Goal: Information Seeking & Learning: Check status

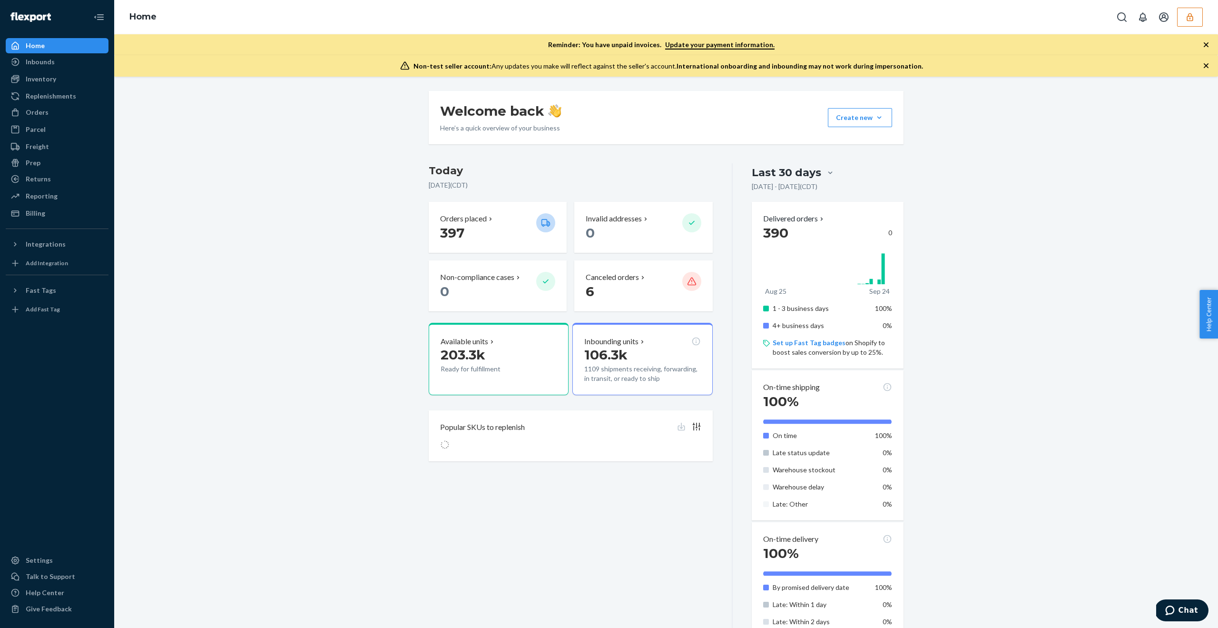
click at [1188, 17] on icon "button" at bounding box center [1190, 17] width 10 height 10
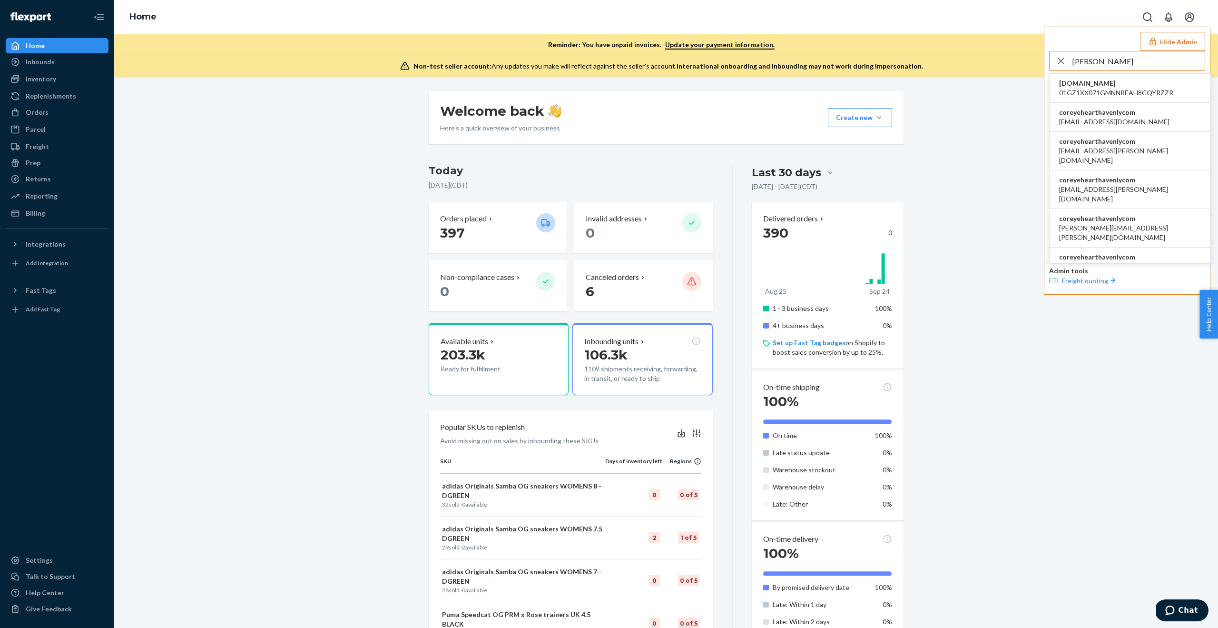
type input "corey"
click at [1106, 109] on span "coreyehearthavenlycom" at bounding box center [1114, 113] width 110 height 10
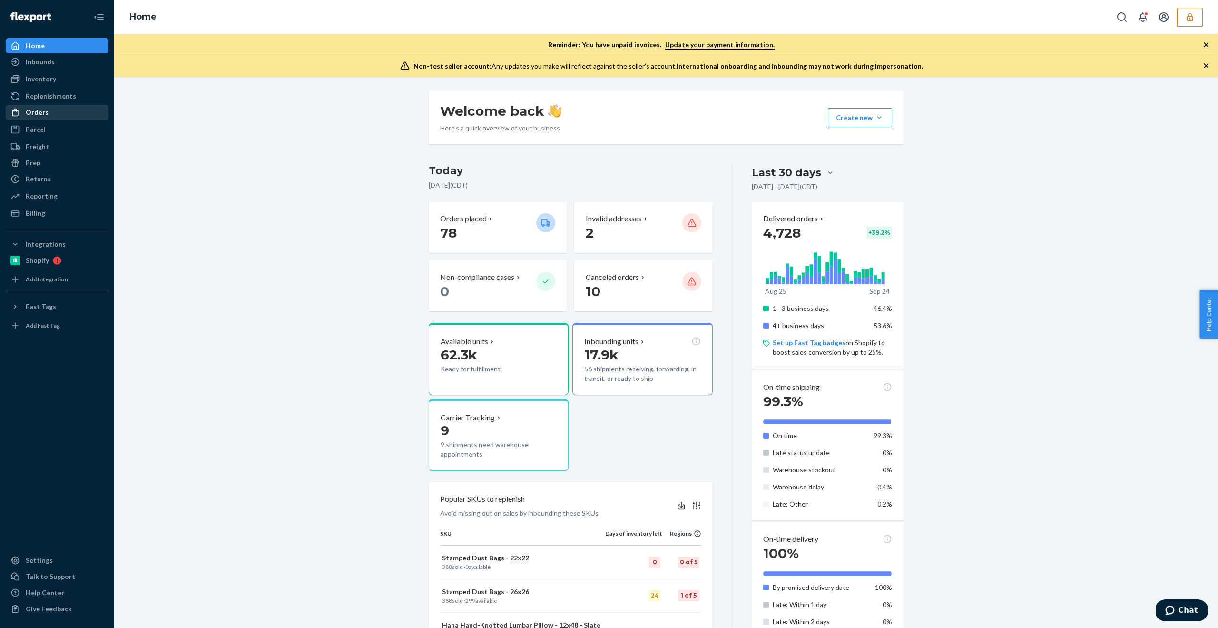
click at [58, 112] on div "Orders" at bounding box center [57, 112] width 101 height 13
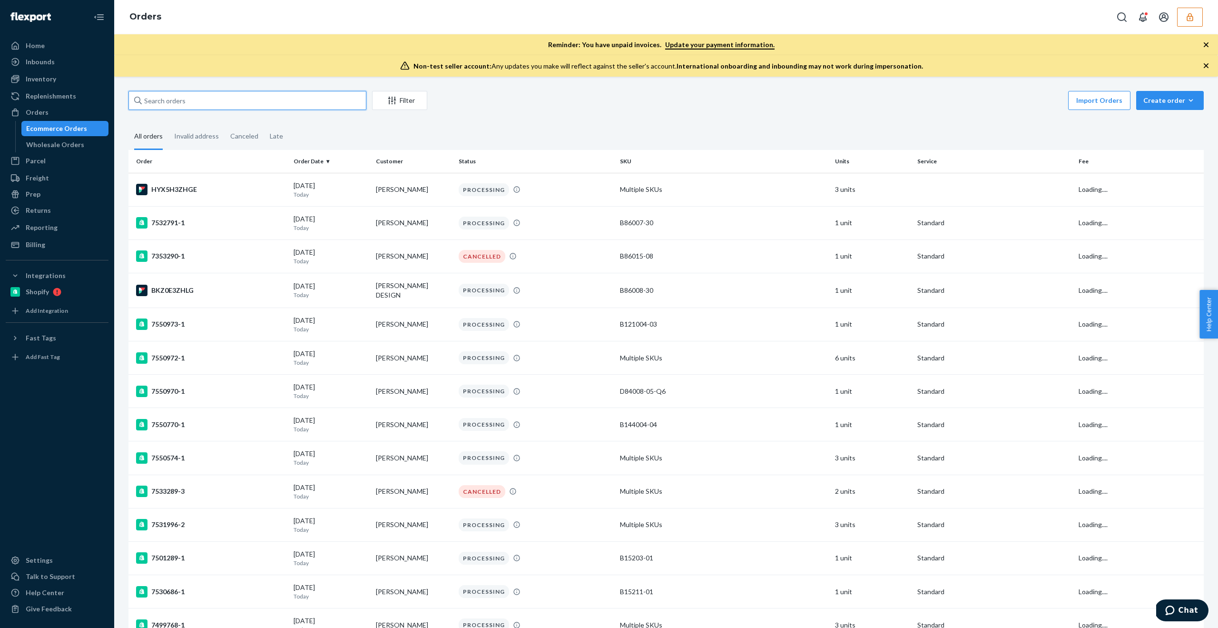
click at [204, 104] on input "text" at bounding box center [247, 100] width 238 height 19
paste input "137041657"
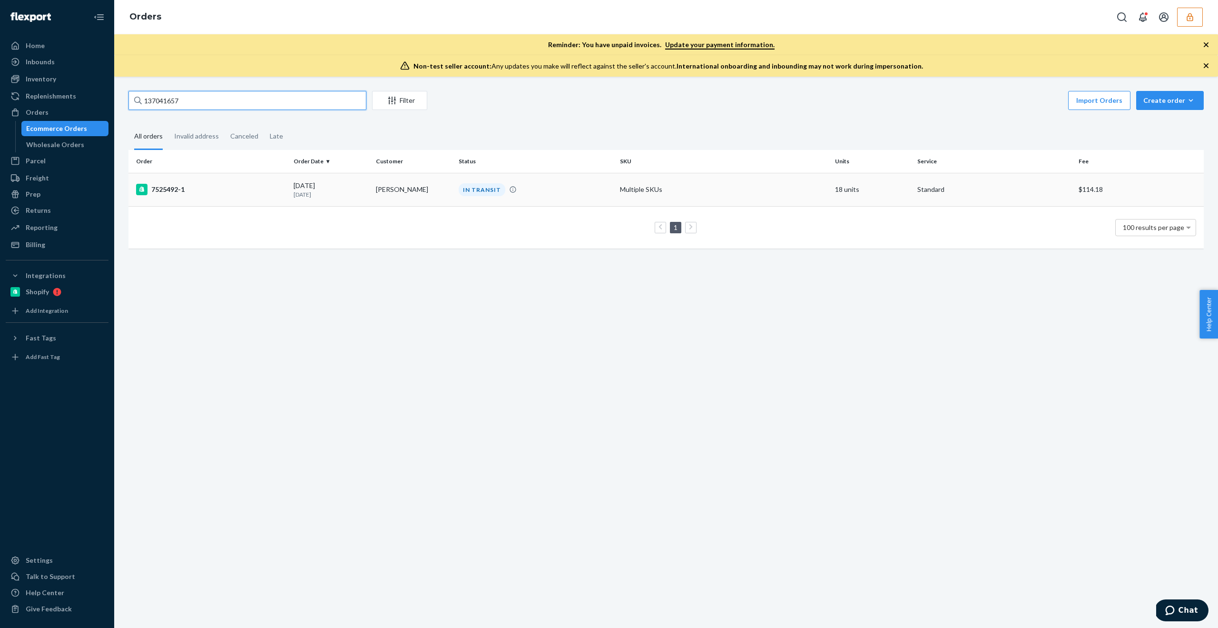
type input "137041657"
click at [514, 194] on div "IN TRANSIT" at bounding box center [536, 189] width 158 height 13
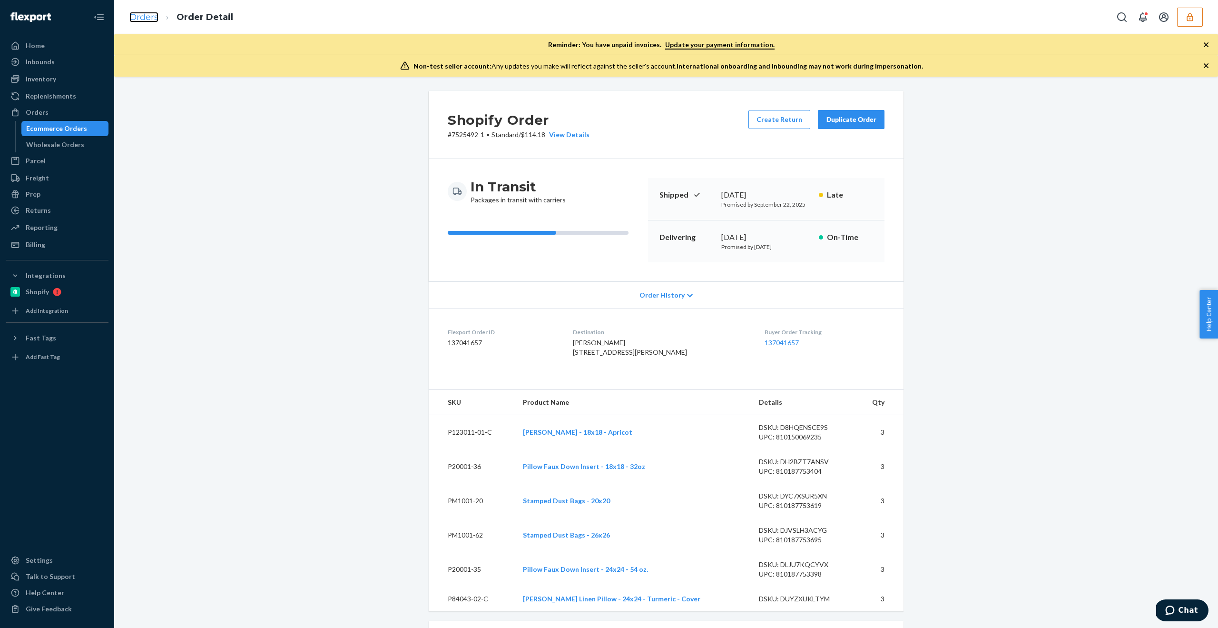
click at [144, 15] on link "Orders" at bounding box center [143, 17] width 29 height 10
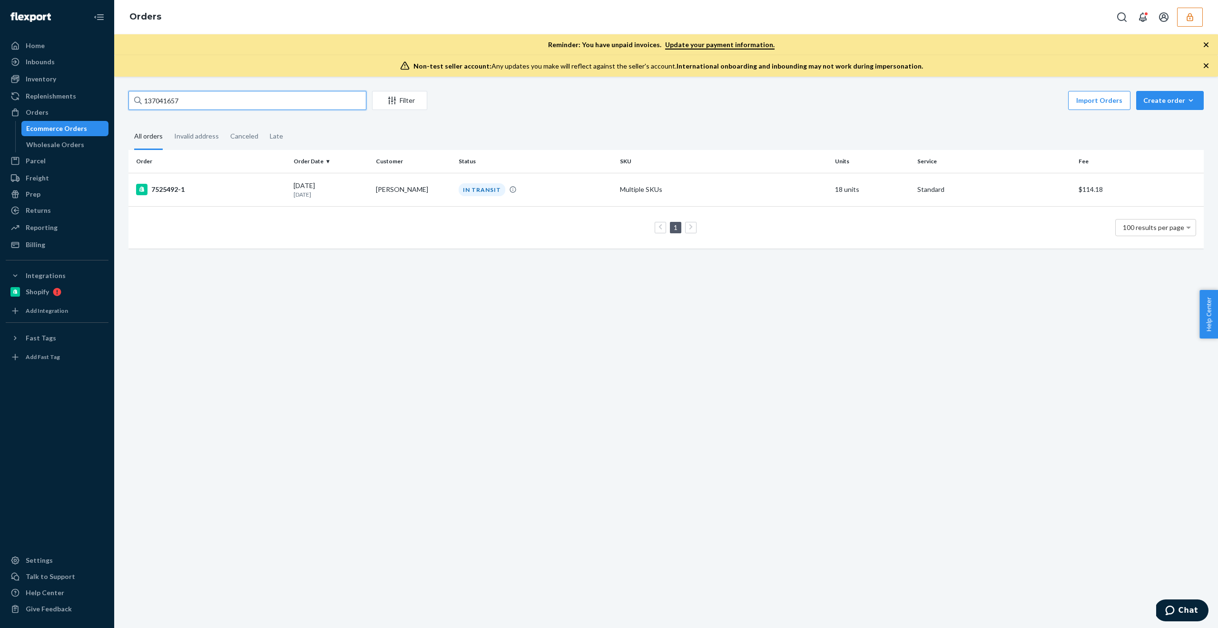
drag, startPoint x: 185, startPoint y: 101, endPoint x: 116, endPoint y: 101, distance: 69.5
click at [116, 101] on div "137041657 Filter Import Orders Create order Ecommerce order Removal order All o…" at bounding box center [666, 352] width 1104 height 551
paste input "57798"
drag, startPoint x: 195, startPoint y: 105, endPoint x: 123, endPoint y: 102, distance: 71.9
click at [123, 102] on div "137057798 Filter Import Orders Create order Ecommerce order Removal order All o…" at bounding box center [666, 174] width 1090 height 167
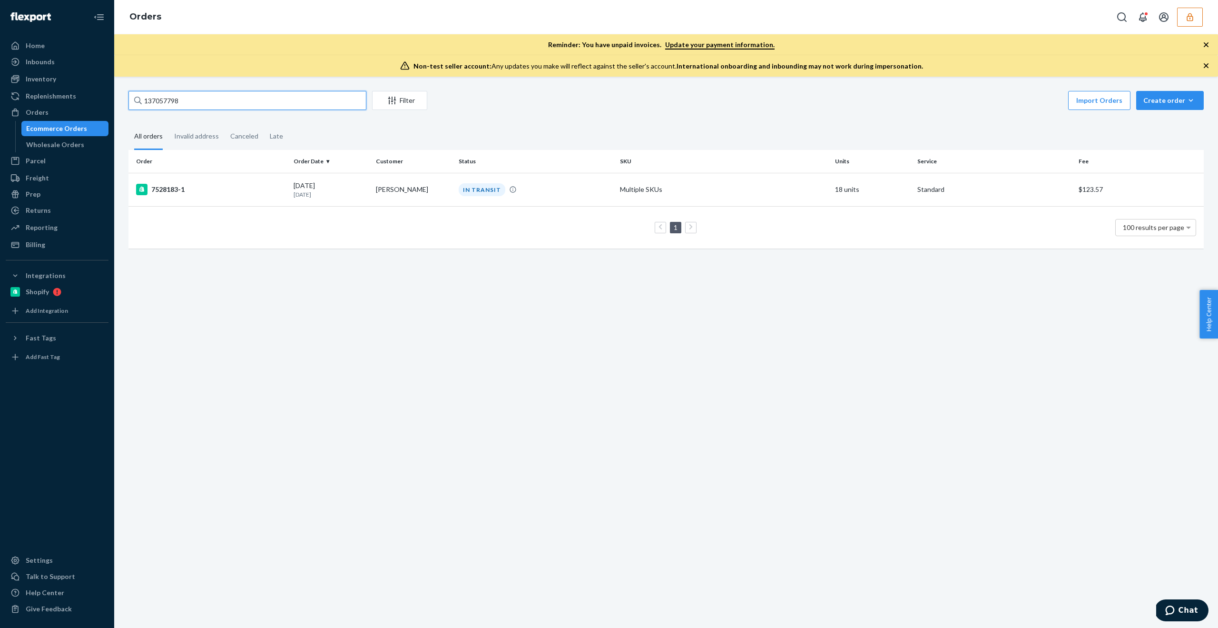
paste input "8147"
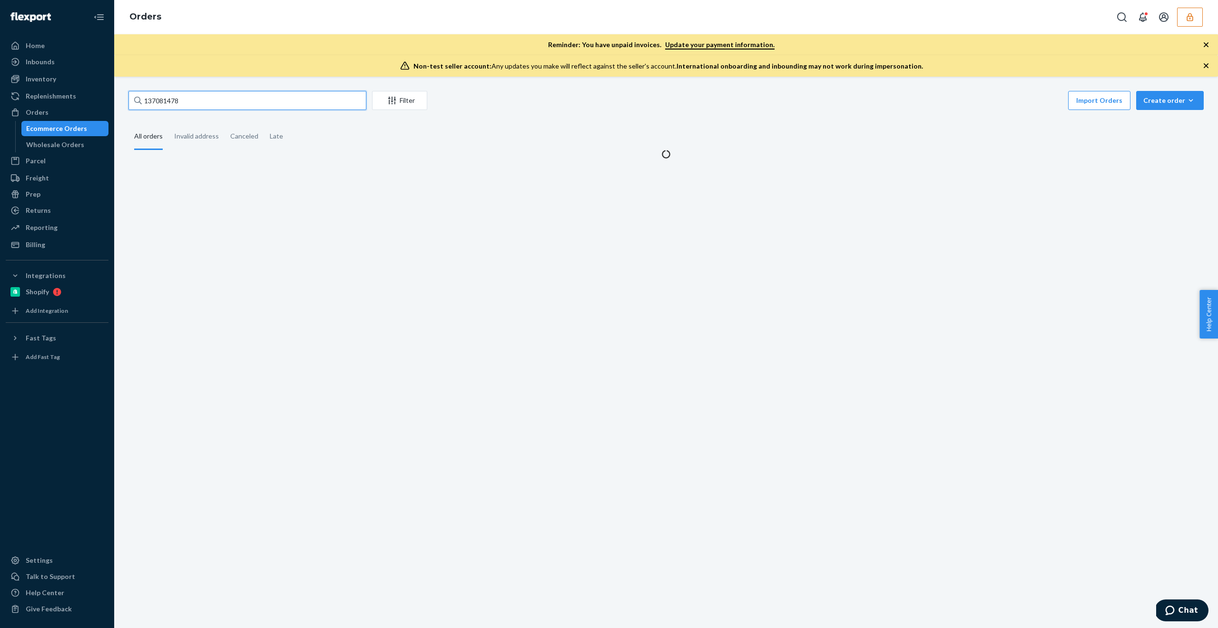
type input "137081478"
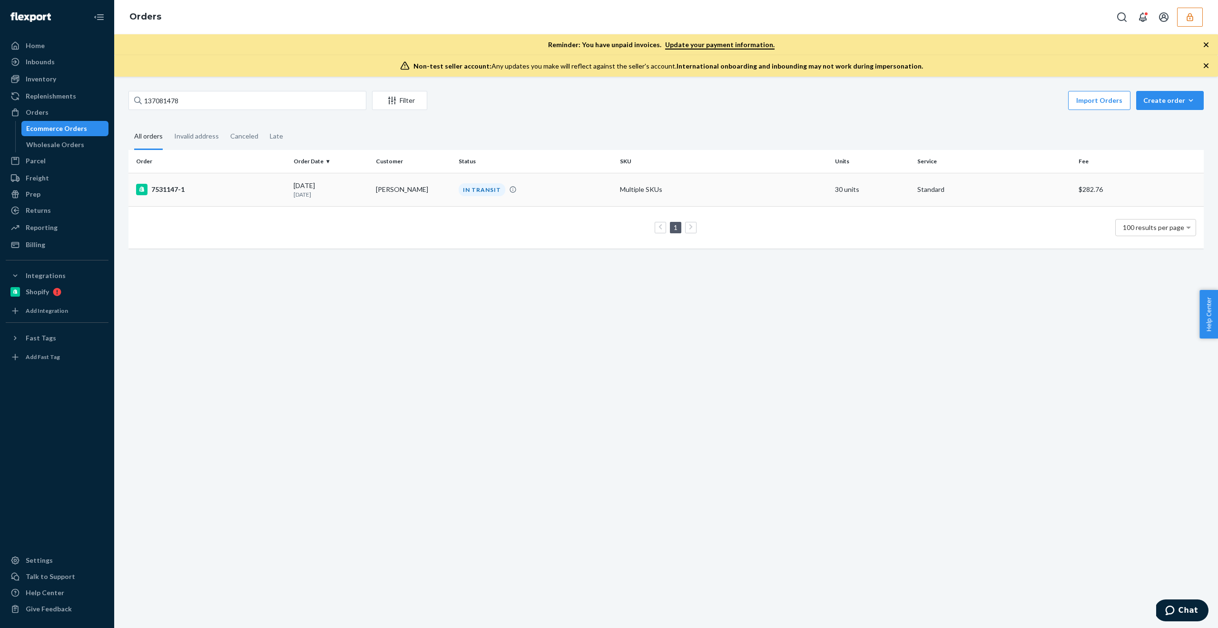
click at [316, 190] on p "[DATE]" at bounding box center [331, 194] width 75 height 8
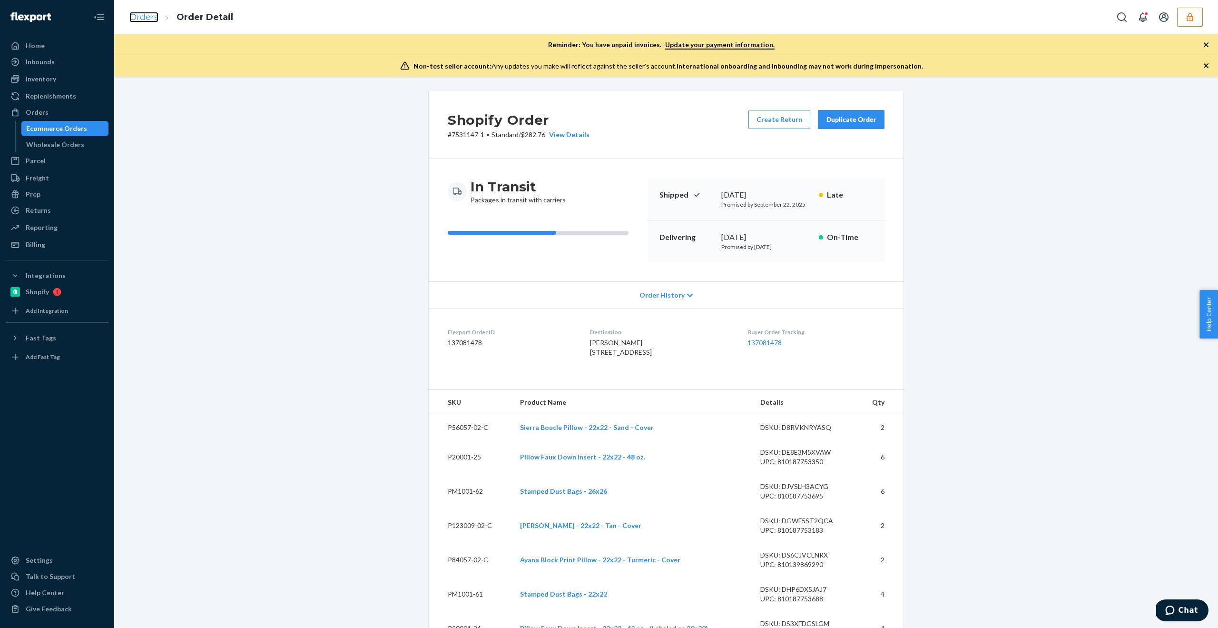
click at [131, 18] on link "Orders" at bounding box center [143, 17] width 29 height 10
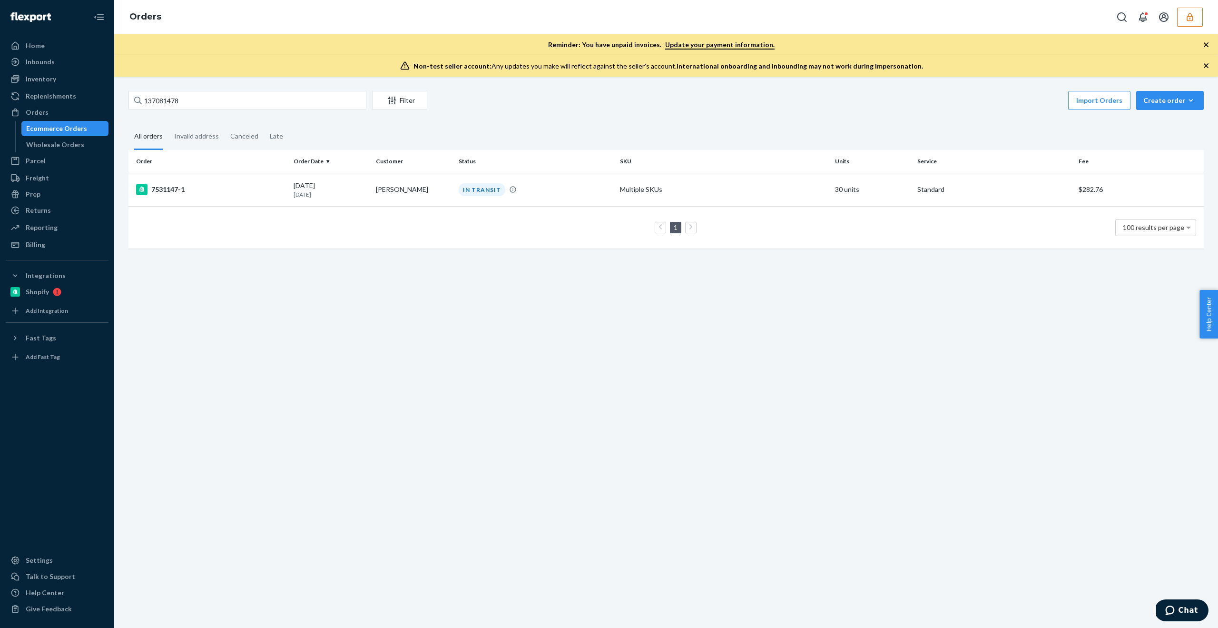
click at [503, 207] on td "1 100 results per page" at bounding box center [666, 227] width 1076 height 42
click at [523, 198] on td "IN TRANSIT" at bounding box center [535, 189] width 161 height 33
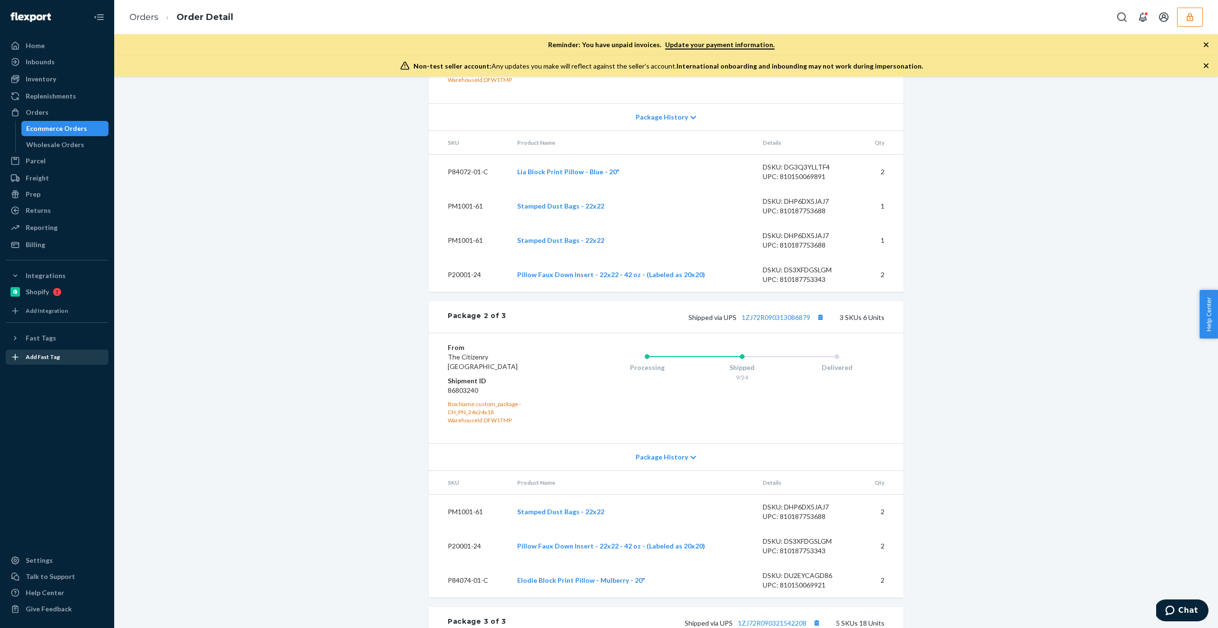
scroll to position [690, 0]
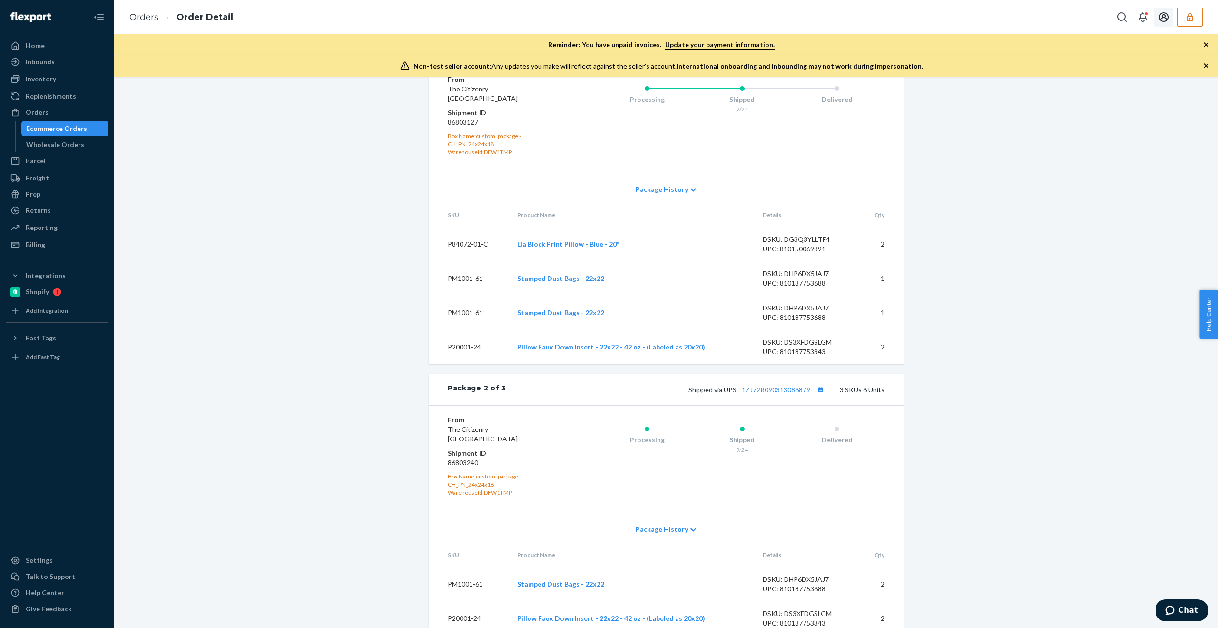
click at [1167, 20] on icon "Open account menu" at bounding box center [1164, 17] width 10 height 10
click at [1143, 67] on div "Log out" at bounding box center [1143, 66] width 71 height 18
